Goal: Information Seeking & Learning: Learn about a topic

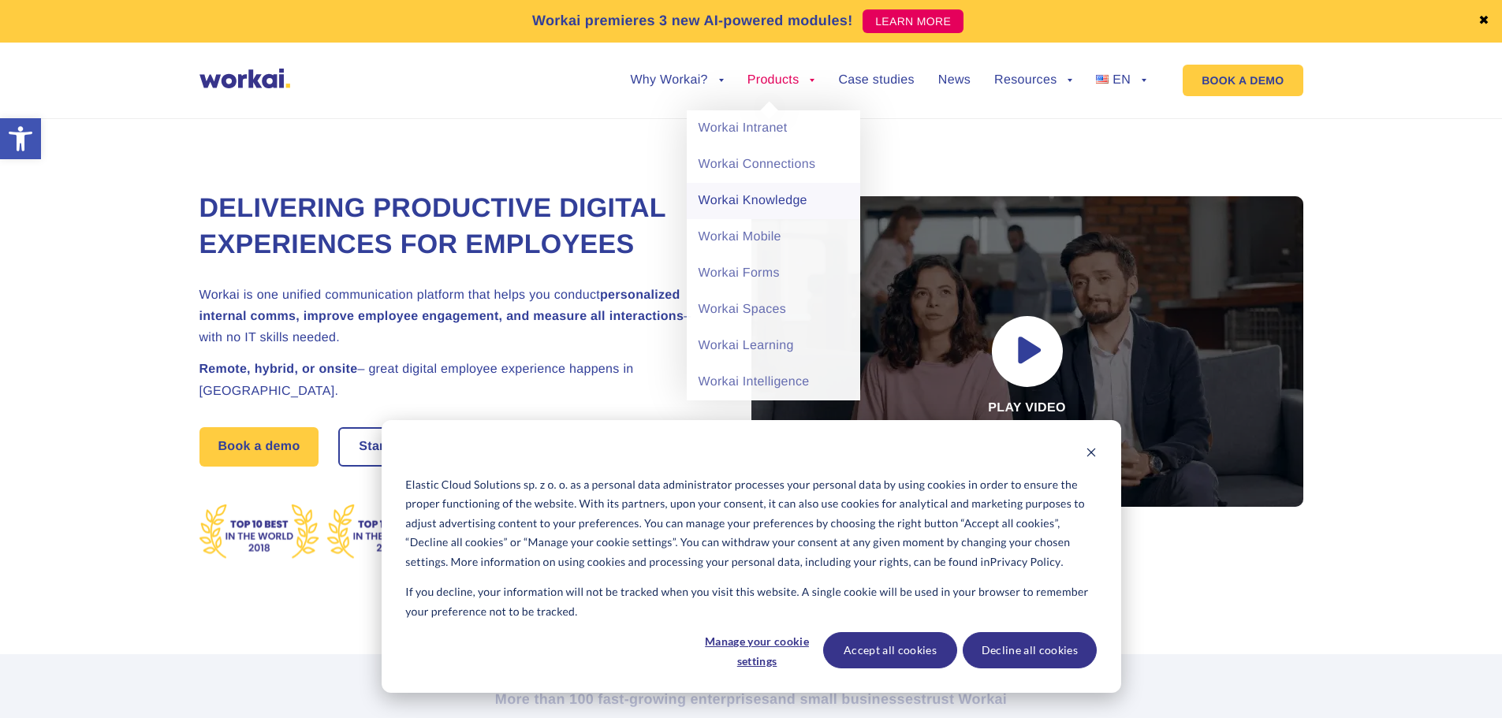
click at [738, 202] on link "Workai Knowledge" at bounding box center [773, 201] width 173 height 36
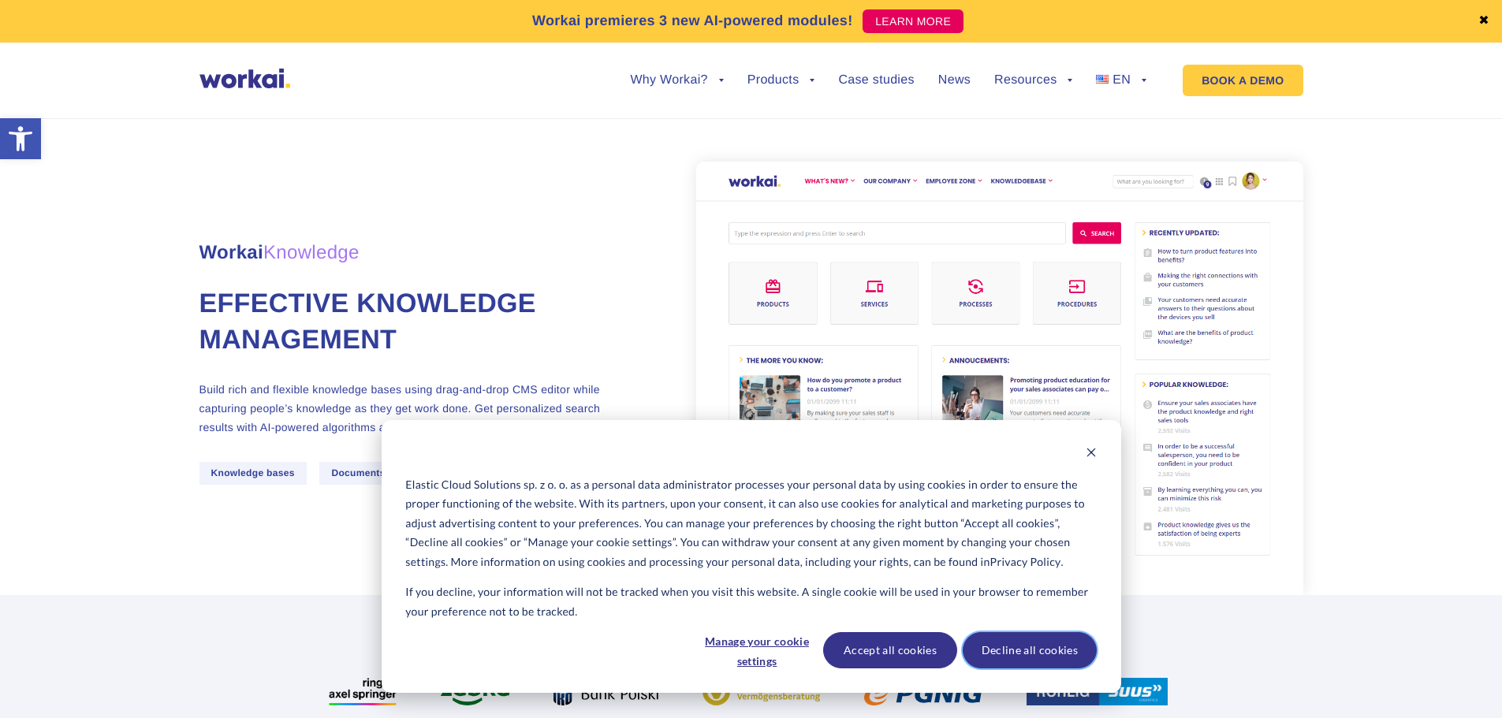
click at [1019, 657] on button "Decline all cookies" at bounding box center [1030, 650] width 134 height 36
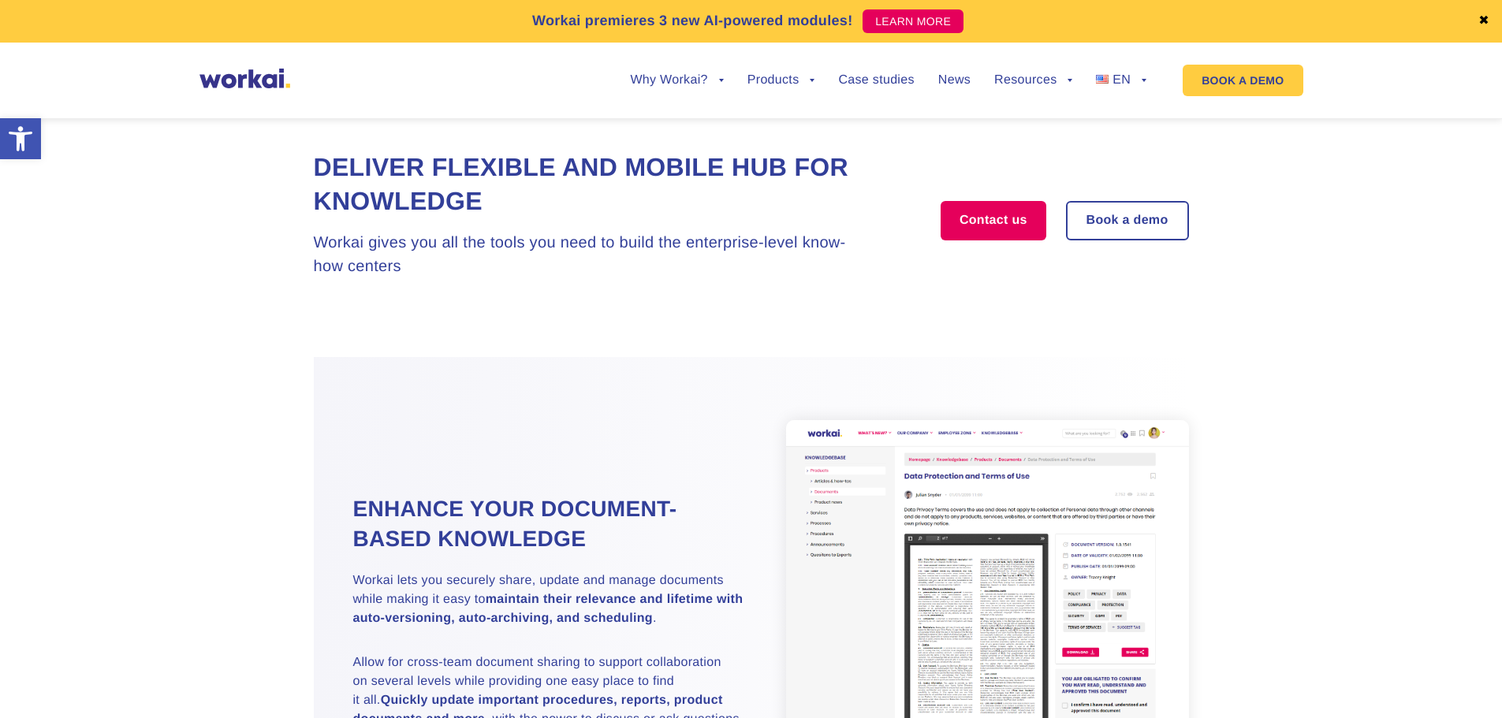
scroll to position [1813, 0]
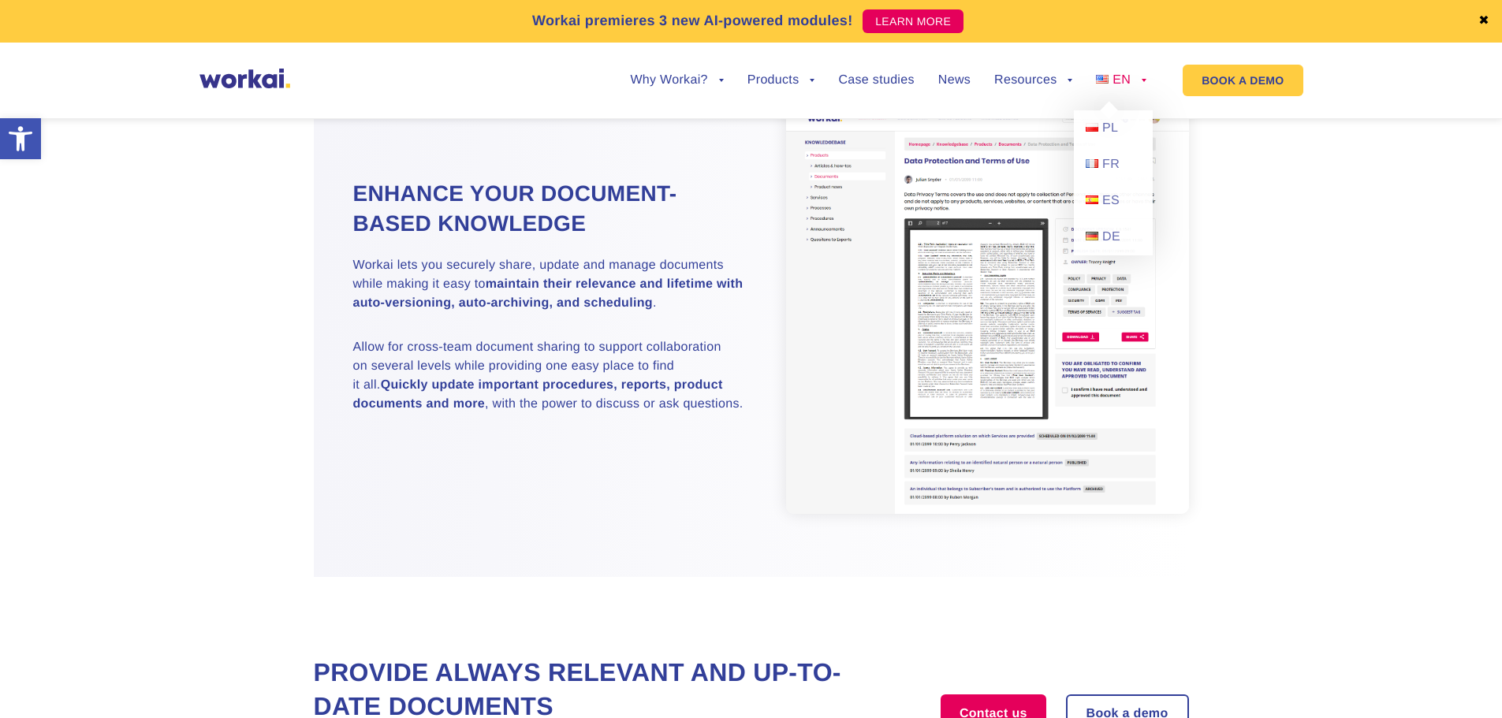
click at [1124, 76] on span "EN" at bounding box center [1121, 79] width 18 height 13
click at [1100, 117] on link "PL" at bounding box center [1113, 128] width 79 height 36
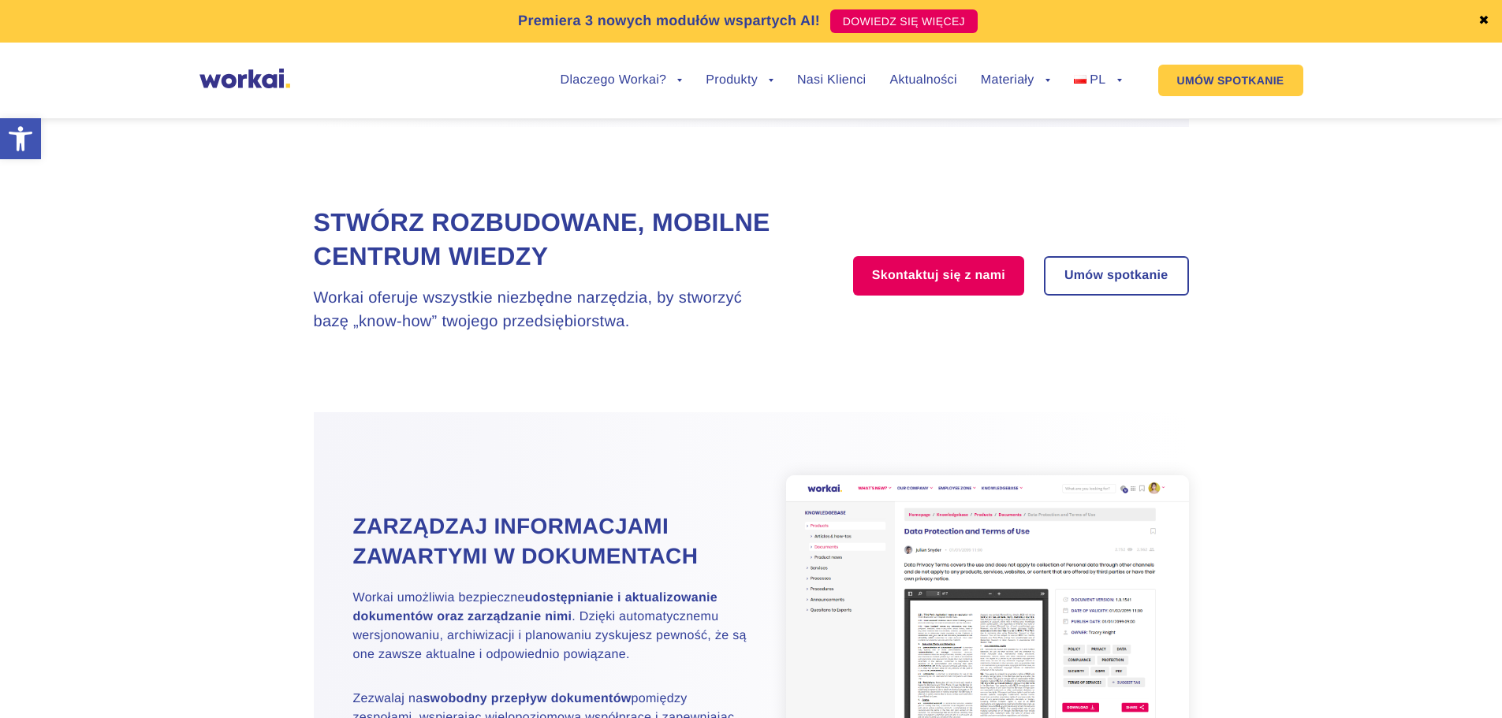
scroll to position [788, 0]
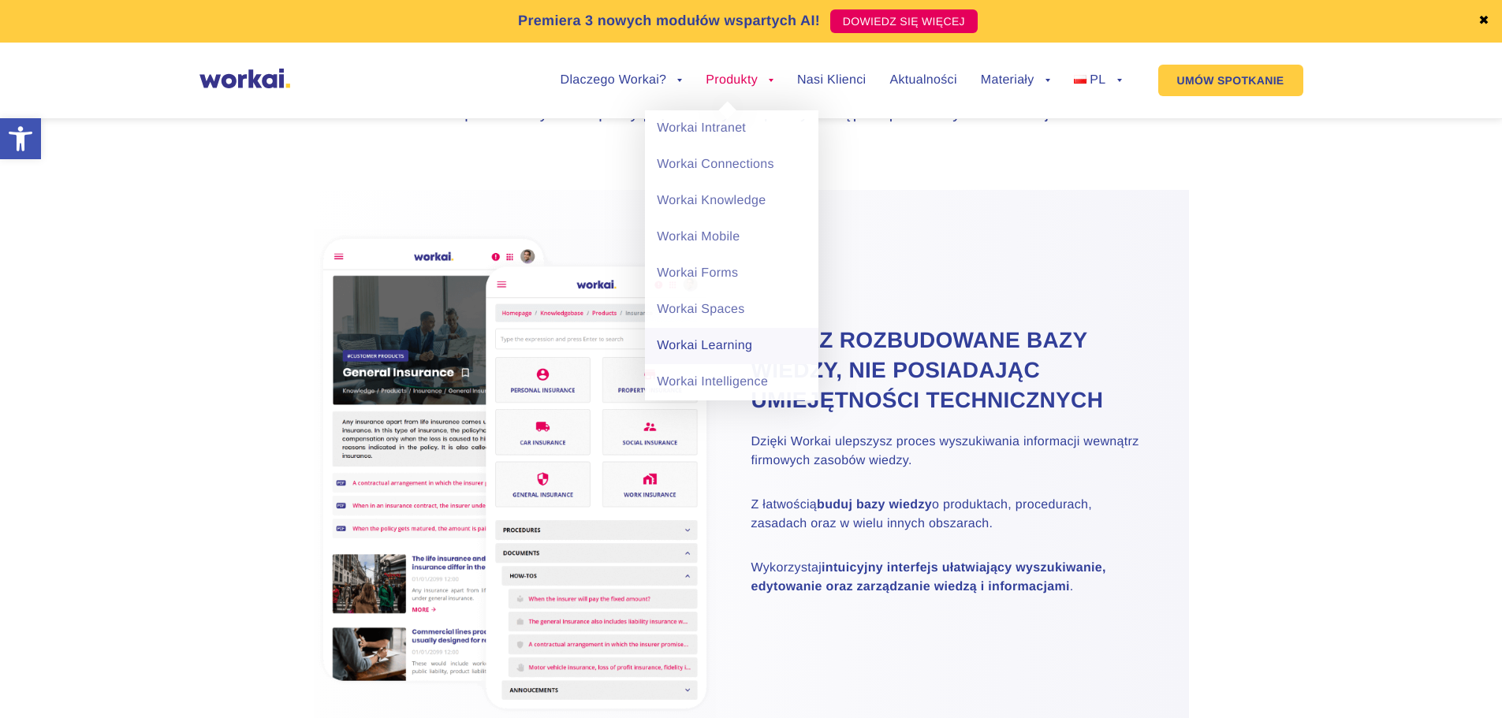
click at [695, 348] on link "Workai Learning" at bounding box center [731, 346] width 173 height 36
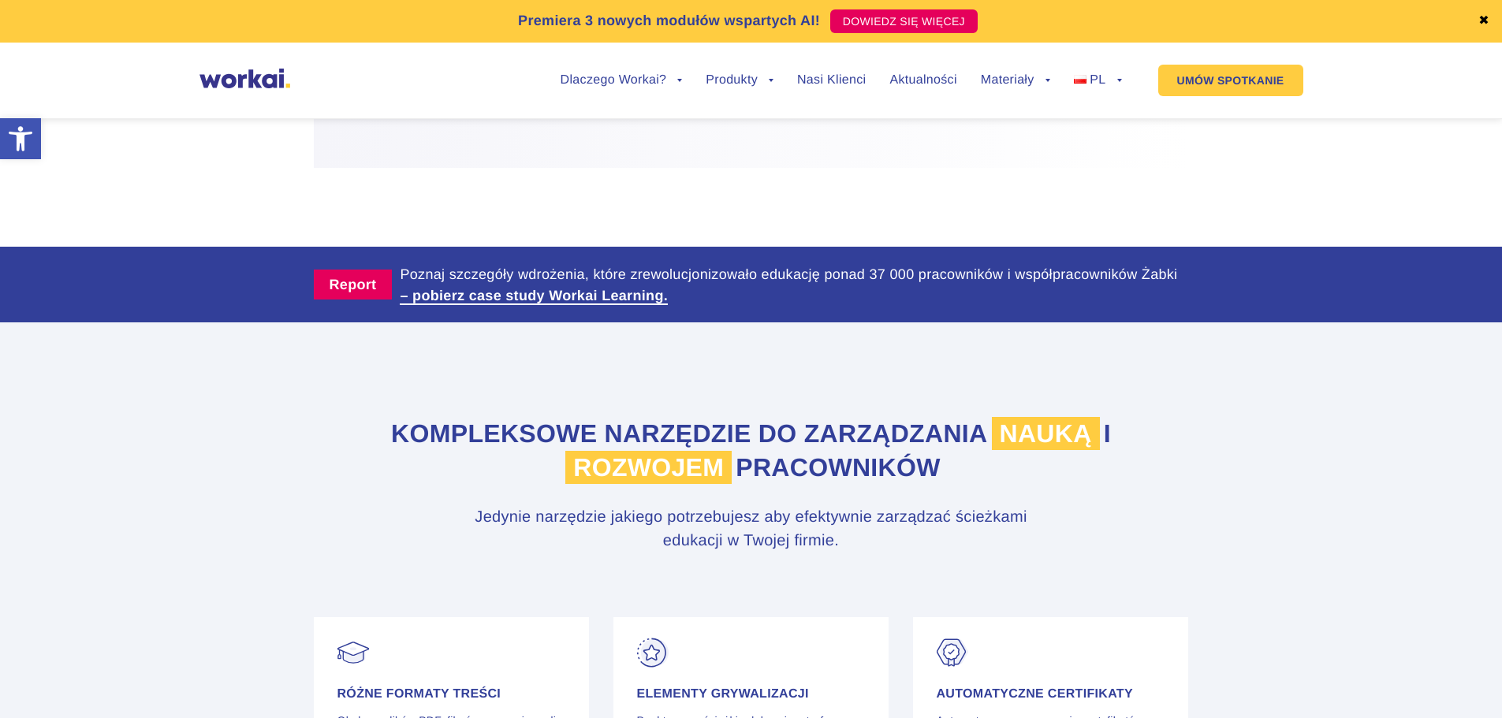
scroll to position [4099, 0]
